Goal: Complete application form

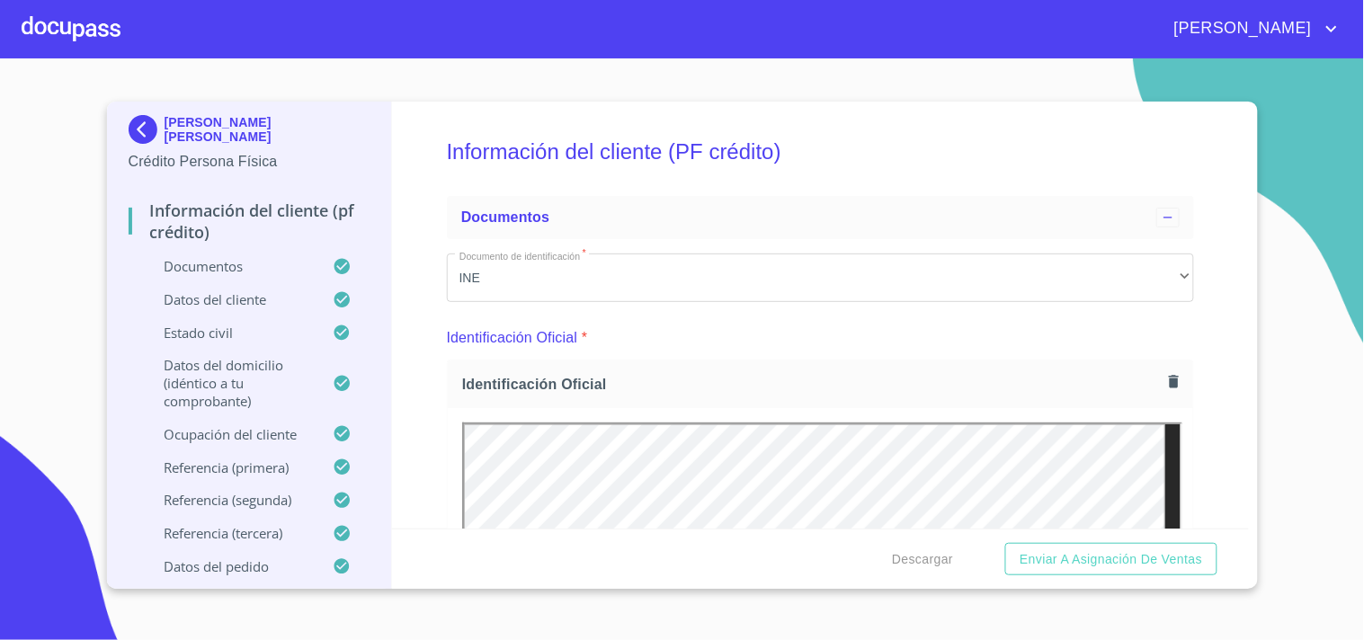
scroll to position [5000, 0]
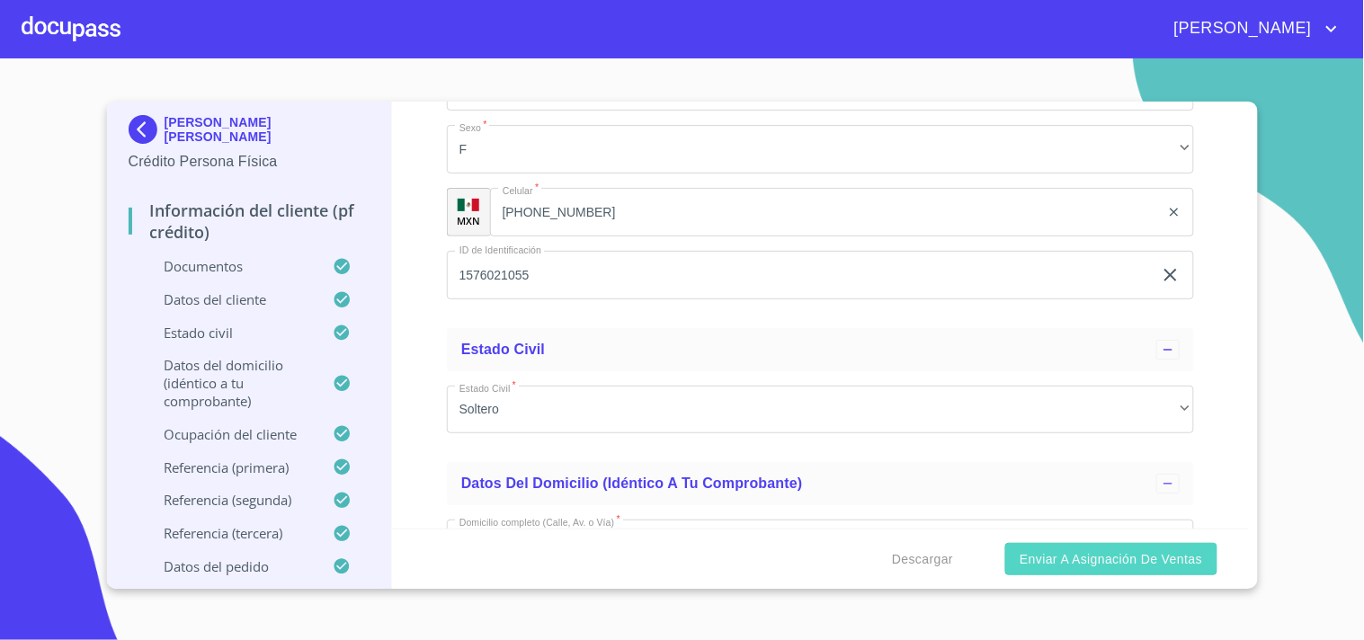
click at [1081, 555] on span "Enviar a Asignación de Ventas" at bounding box center [1110, 559] width 182 height 22
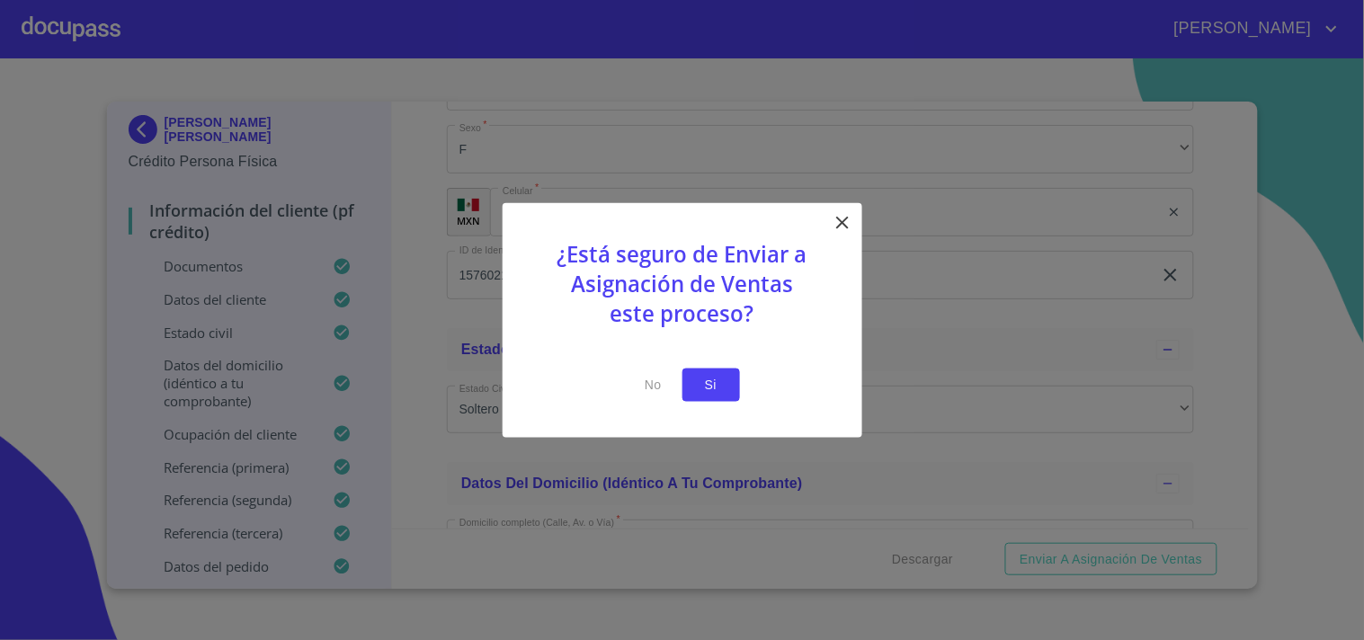
click at [707, 376] on span "Si" at bounding box center [711, 385] width 29 height 22
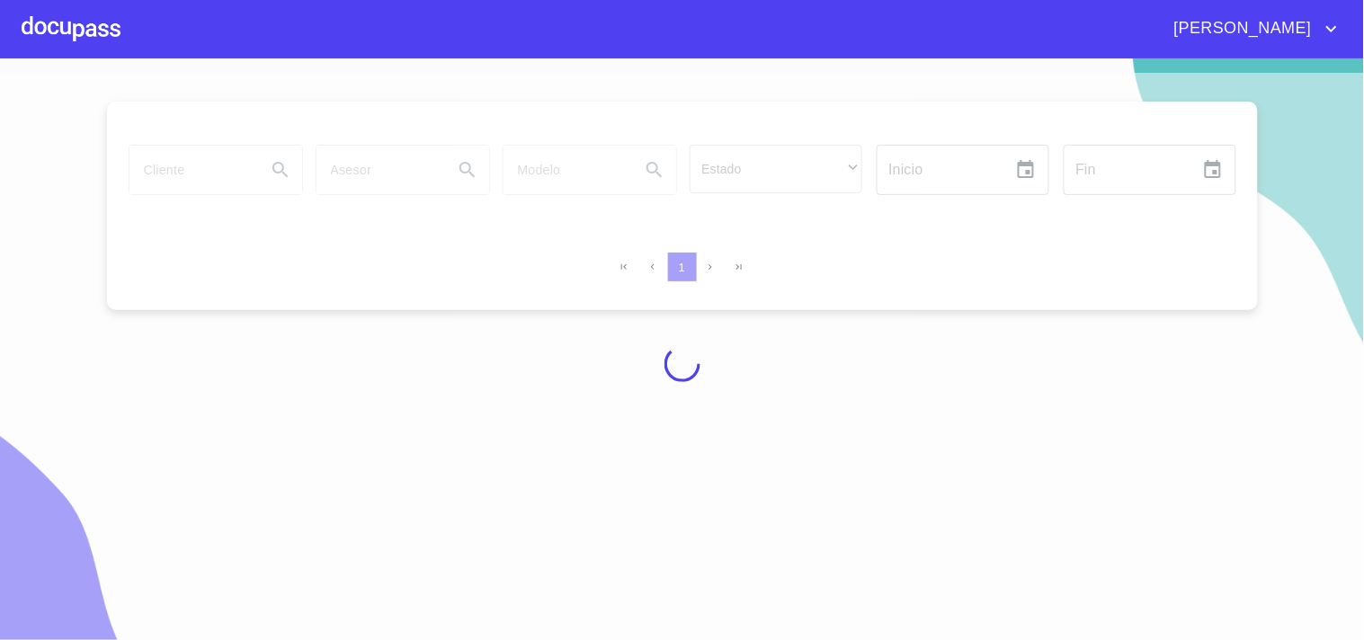
click at [237, 182] on div at bounding box center [682, 364] width 1364 height 582
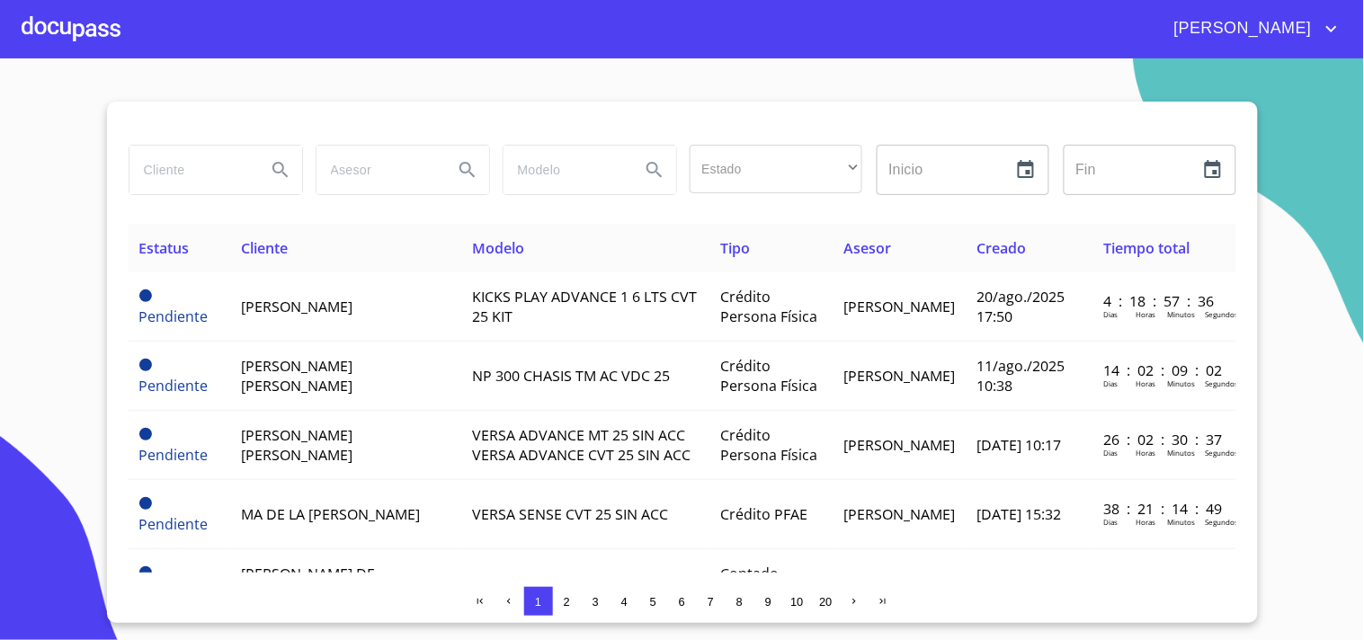
click at [217, 175] on input "search" at bounding box center [190, 170] width 122 height 49
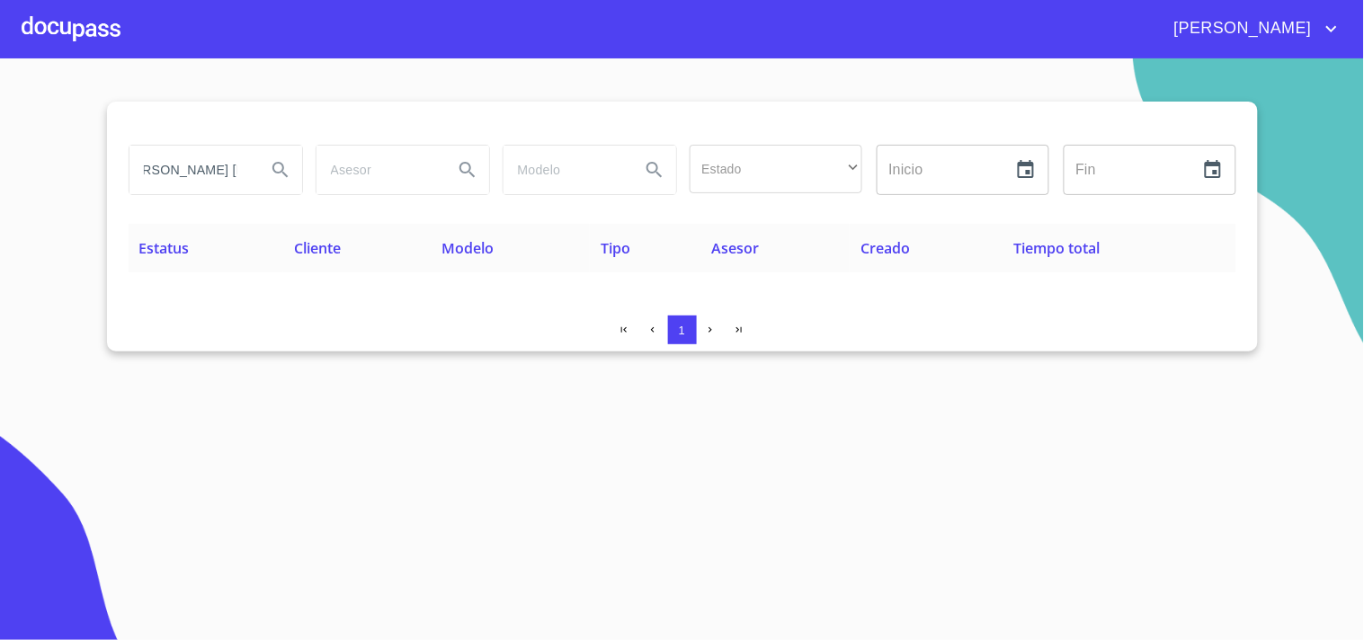
scroll to position [0, 33]
type input "[PERSON_NAME] [PERSON_NAME]"
click at [268, 166] on button "Search" at bounding box center [280, 169] width 43 height 43
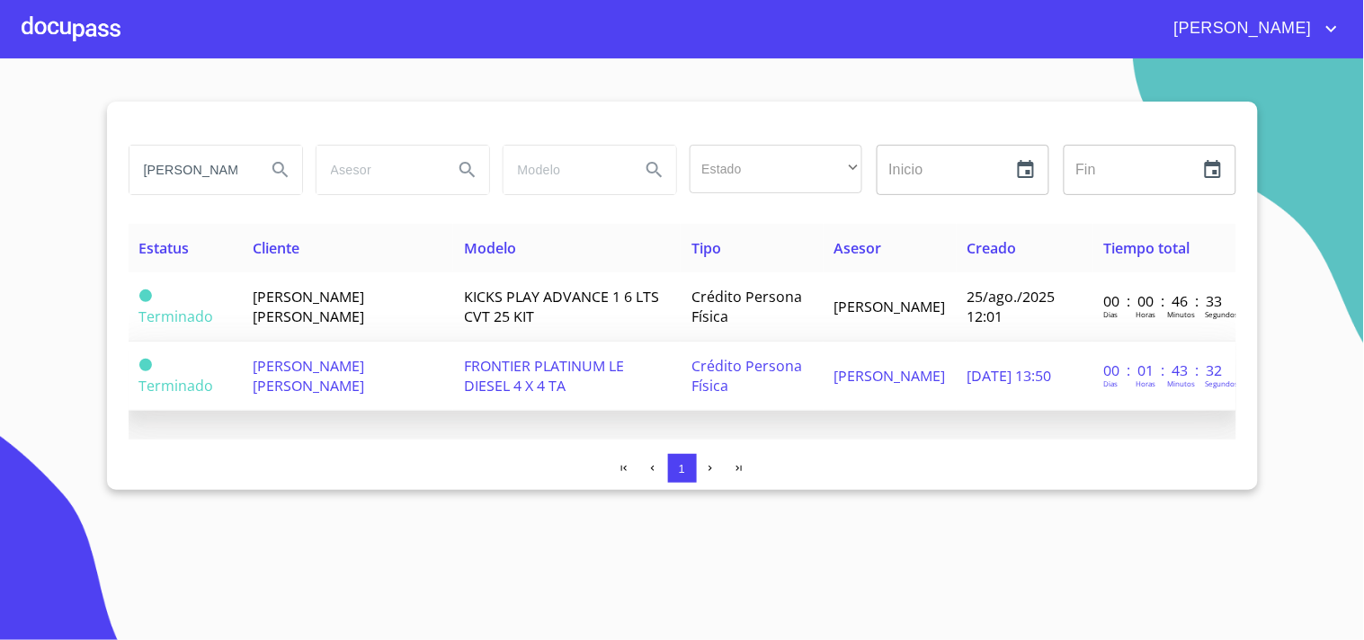
click at [603, 371] on span "FRONTIER PLATINUM LE DIESEL 4 X 4 TA" at bounding box center [544, 376] width 160 height 40
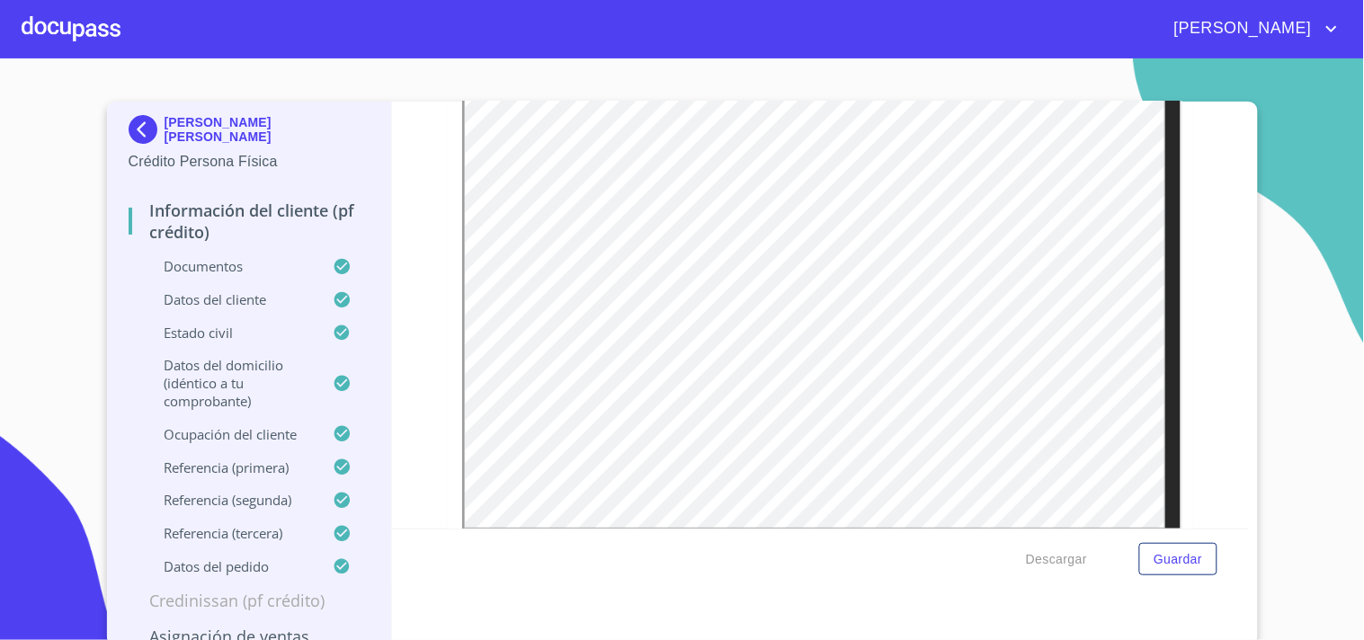
scroll to position [3670, 0]
